Goal: Task Accomplishment & Management: Manage account settings

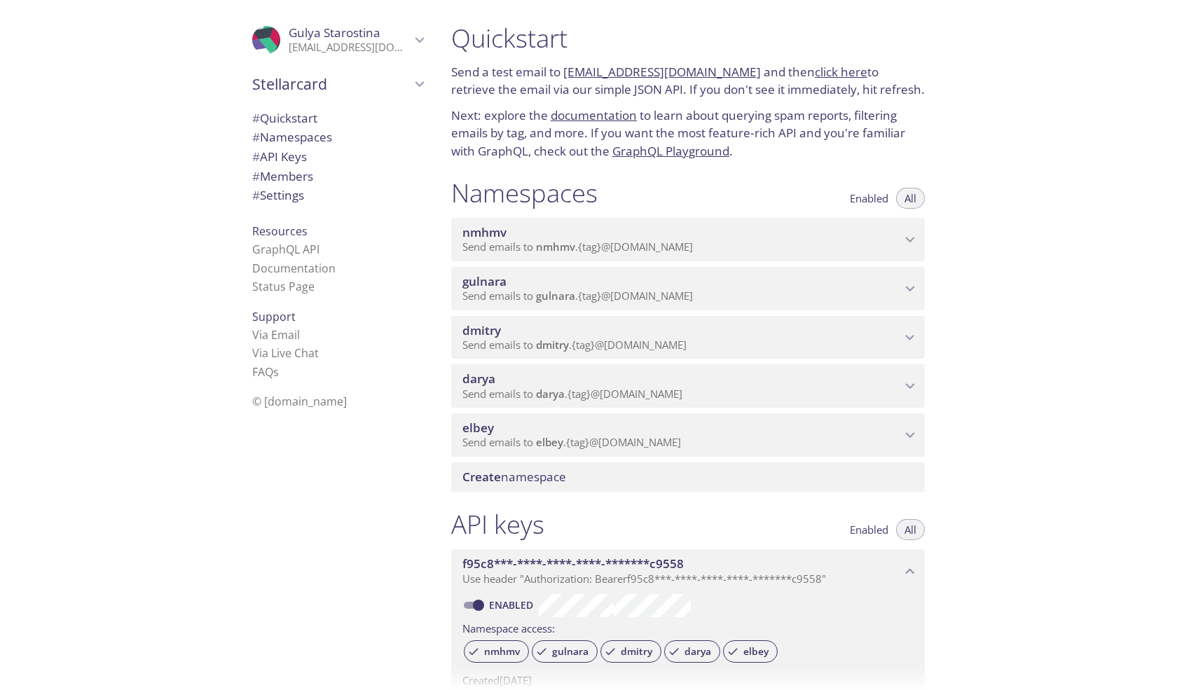
click at [556, 287] on span "gulnara" at bounding box center [681, 281] width 439 height 15
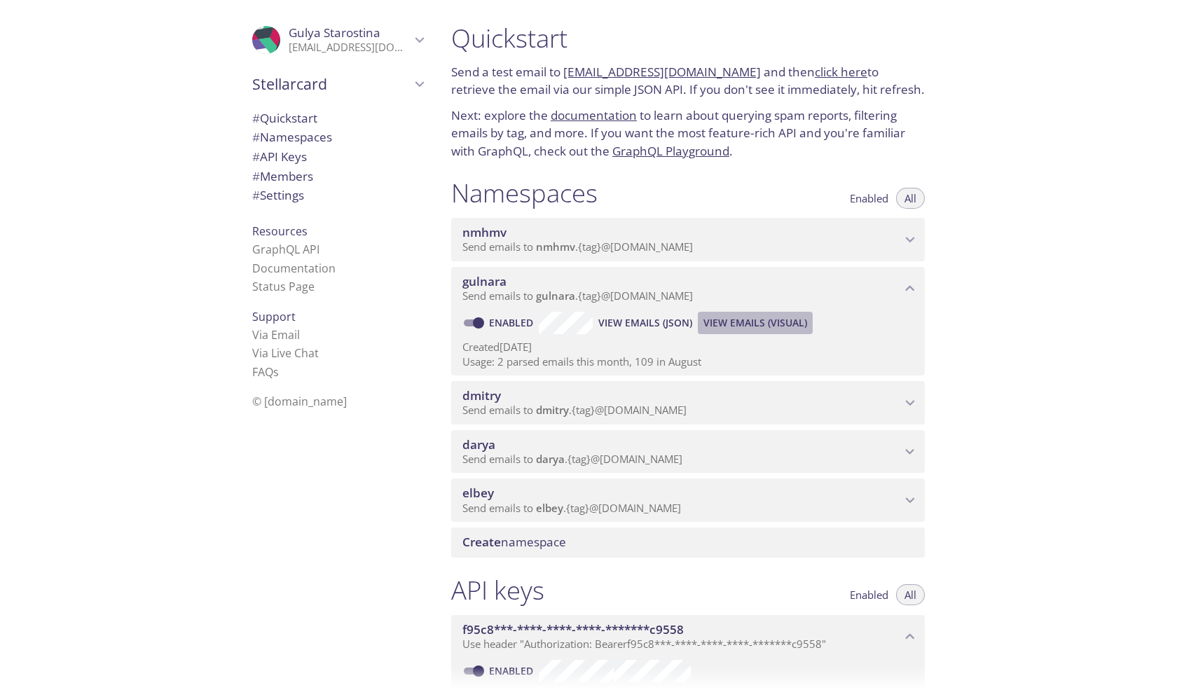
click at [763, 319] on span "View Emails (Visual)" at bounding box center [755, 323] width 104 height 17
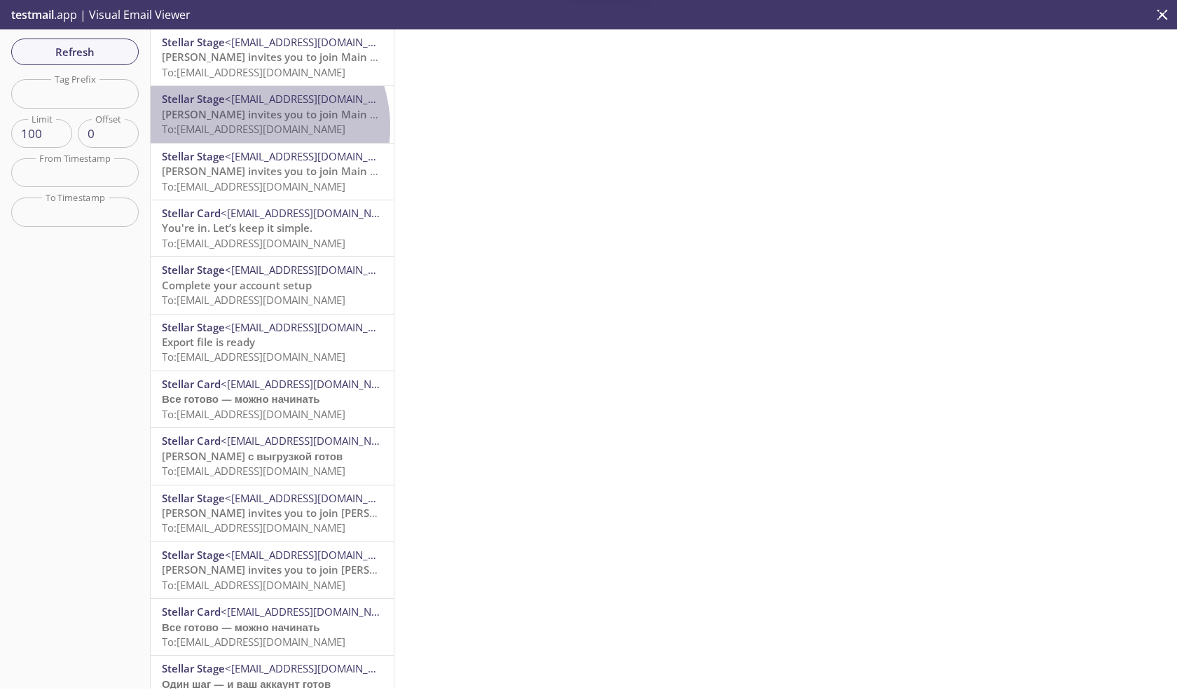
click at [248, 127] on span "To: gulnara.124@inbox.testmail.app" at bounding box center [254, 129] width 184 height 14
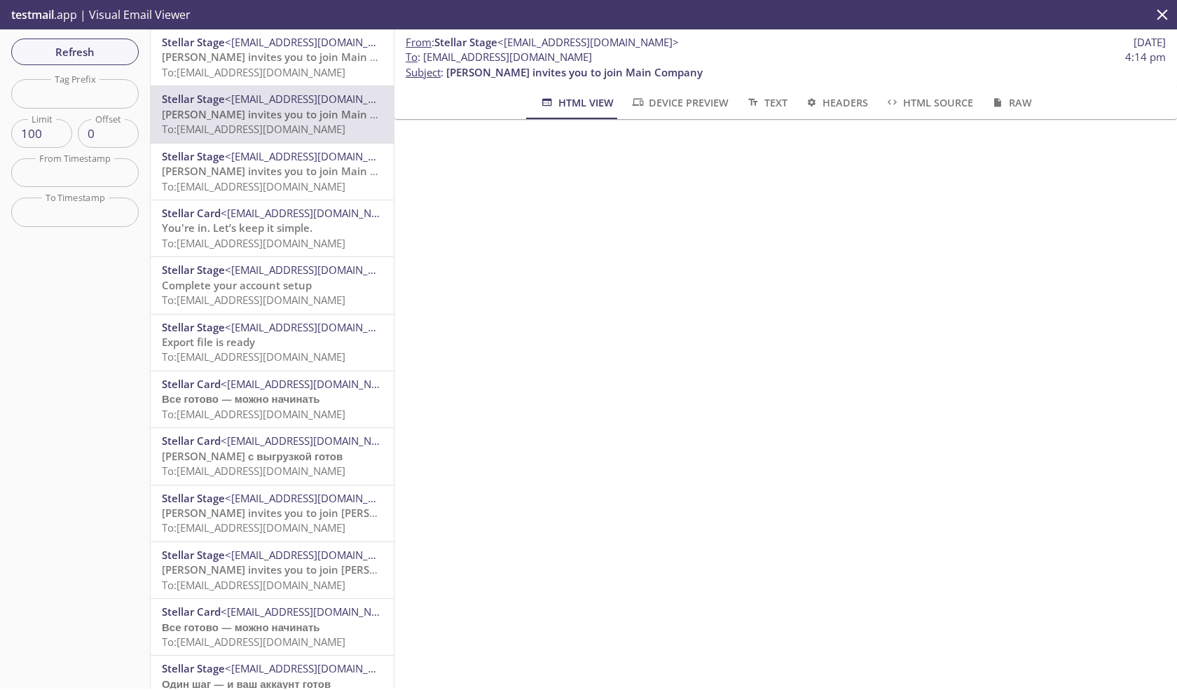
drag, startPoint x: 586, startPoint y: 57, endPoint x: 422, endPoint y: 57, distance: 163.9
click at [422, 57] on span "To : gulnara.124@inbox.testmail.app 4:14 pm" at bounding box center [786, 57] width 760 height 15
copy span "[EMAIL_ADDRESS][DOMAIN_NAME]"
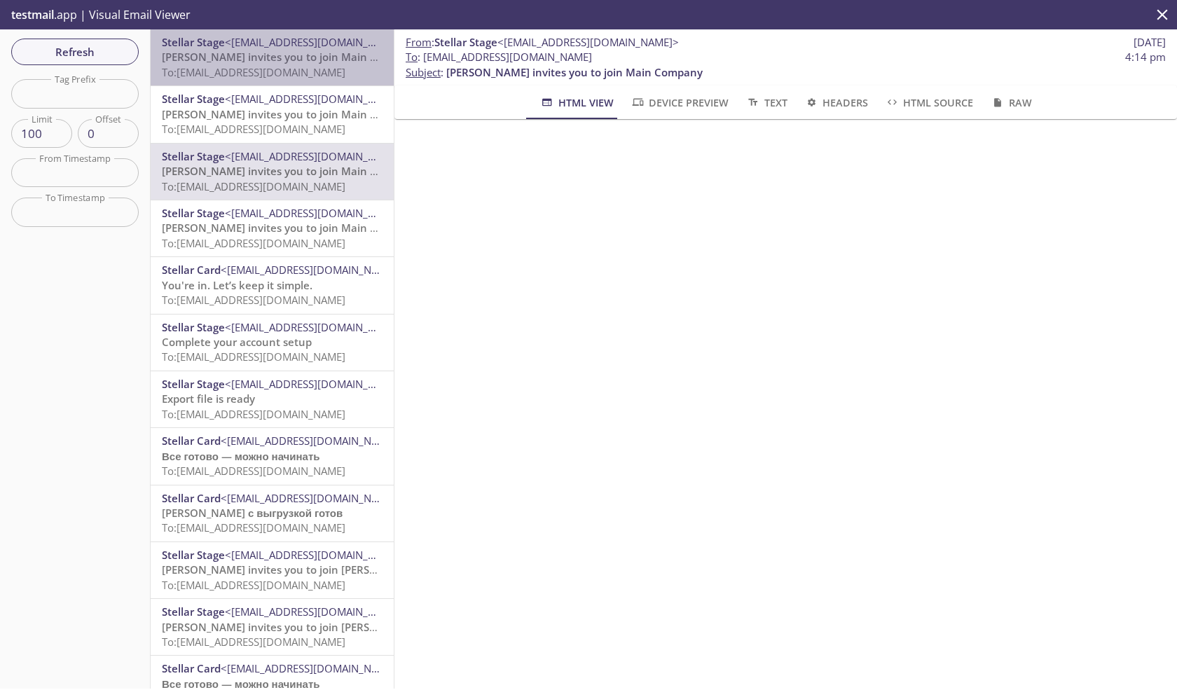
click at [285, 55] on span "[PERSON_NAME] invites you to join Main Company" at bounding box center [290, 57] width 256 height 14
